Goal: Task Accomplishment & Management: Manage account settings

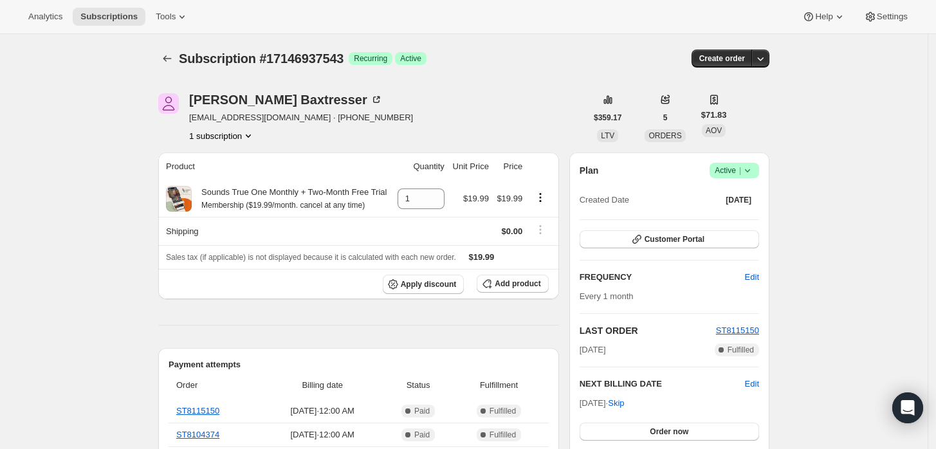
click at [750, 171] on icon at bounding box center [747, 170] width 5 height 3
click at [741, 219] on span "Cancel subscription" at bounding box center [739, 217] width 73 height 10
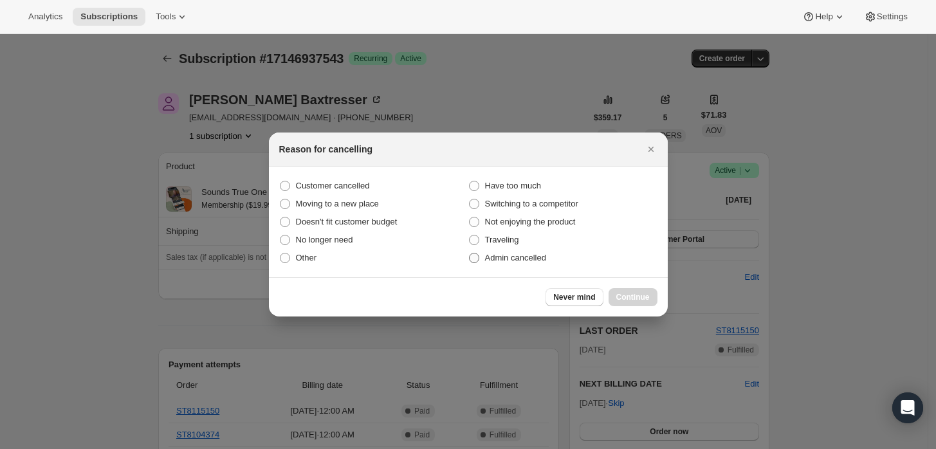
click at [524, 265] on label "Admin cancelled" at bounding box center [562, 258] width 189 height 18
click at [470, 254] on input "Admin cancelled" at bounding box center [469, 253] width 1 height 1
radio input "true"
drag, startPoint x: 631, startPoint y: 291, endPoint x: 619, endPoint y: 286, distance: 12.7
click at [631, 291] on button "Continue" at bounding box center [633, 297] width 49 height 18
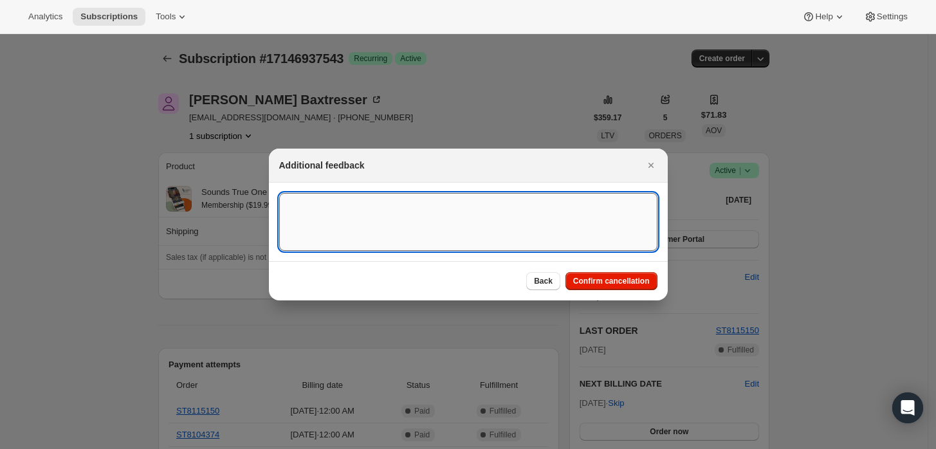
click at [513, 214] on textarea ":rbj:" at bounding box center [468, 222] width 378 height 58
type textarea "?"
type textarea "Customer requested cancellation and refund."
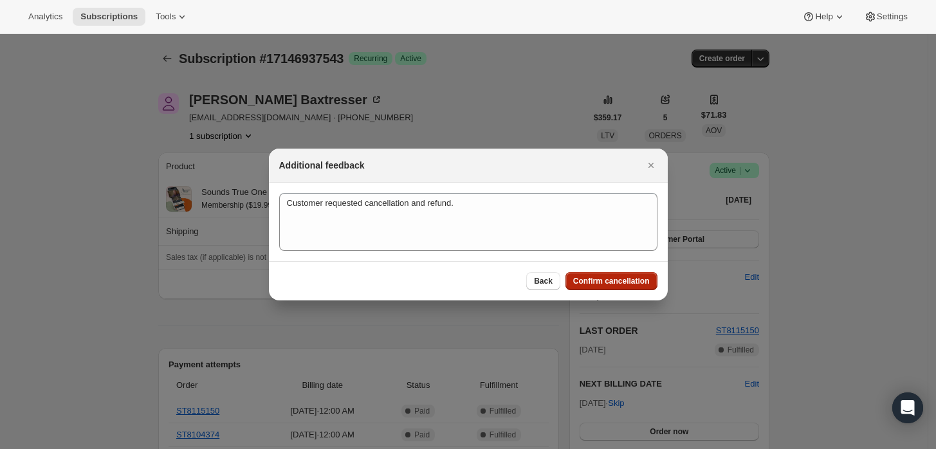
click at [602, 277] on span "Confirm cancellation" at bounding box center [611, 281] width 77 height 10
